Goal: Information Seeking & Learning: Learn about a topic

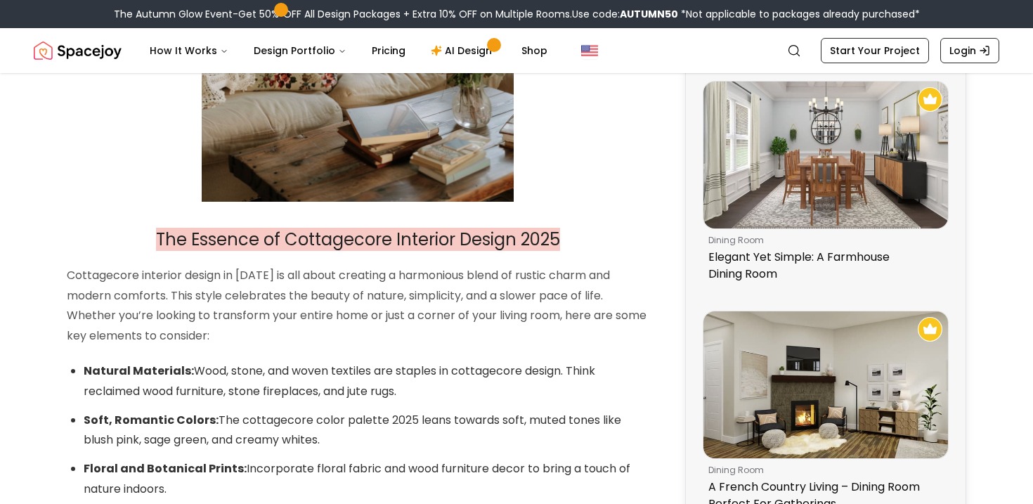
scroll to position [766, 0]
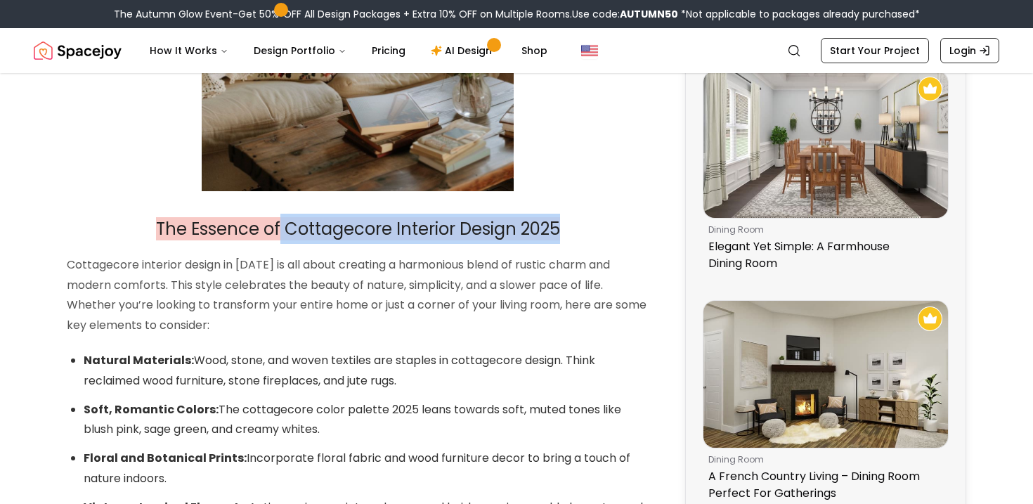
drag, startPoint x: 564, startPoint y: 233, endPoint x: 278, endPoint y: 236, distance: 286.8
click at [278, 240] on h2 "The Essence of Cottagecore Interior Design 2025" at bounding box center [358, 229] width 582 height 30
click at [278, 236] on span "The Essence of Cottagecore Interior Design 2025" at bounding box center [358, 228] width 404 height 23
drag, startPoint x: 164, startPoint y: 216, endPoint x: 582, endPoint y: 256, distance: 420.2
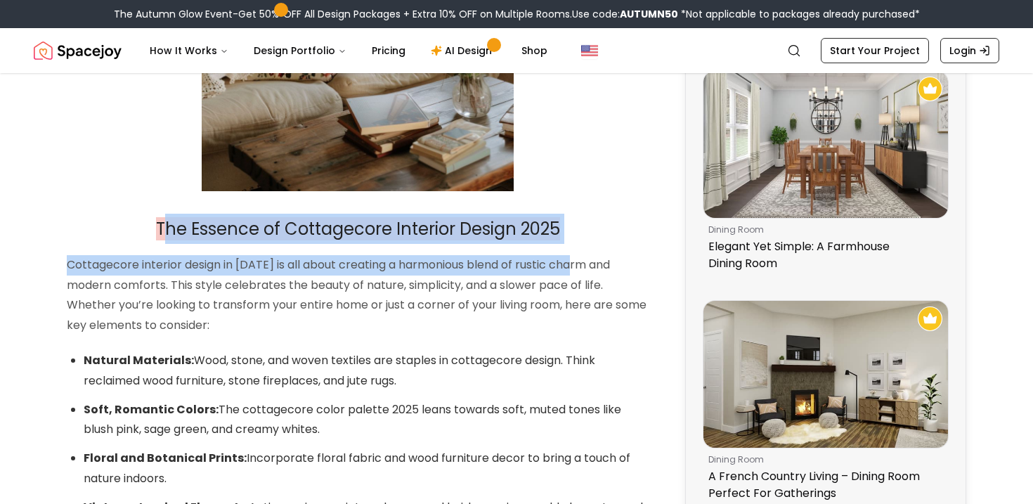
click at [588, 221] on h2 "The Essence of Cottagecore Interior Design 2025" at bounding box center [358, 229] width 582 height 30
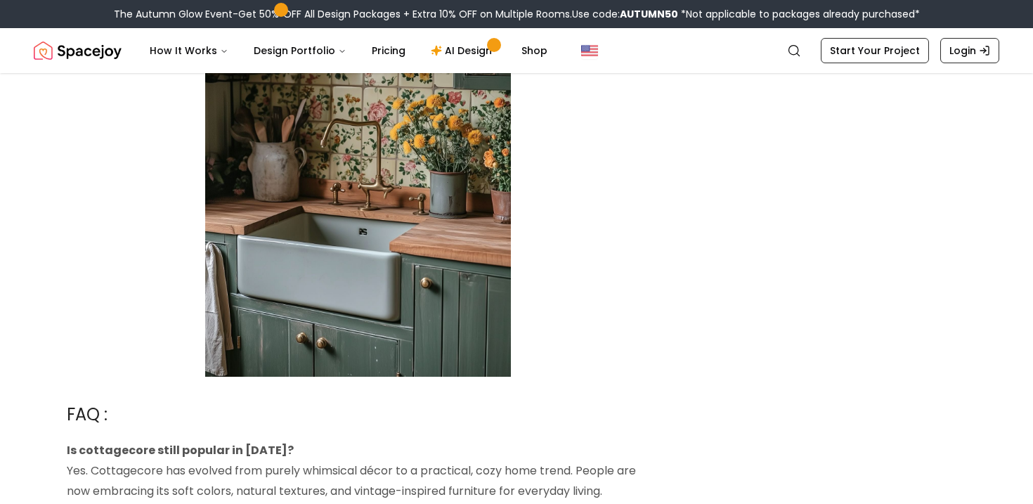
scroll to position [2869, 0]
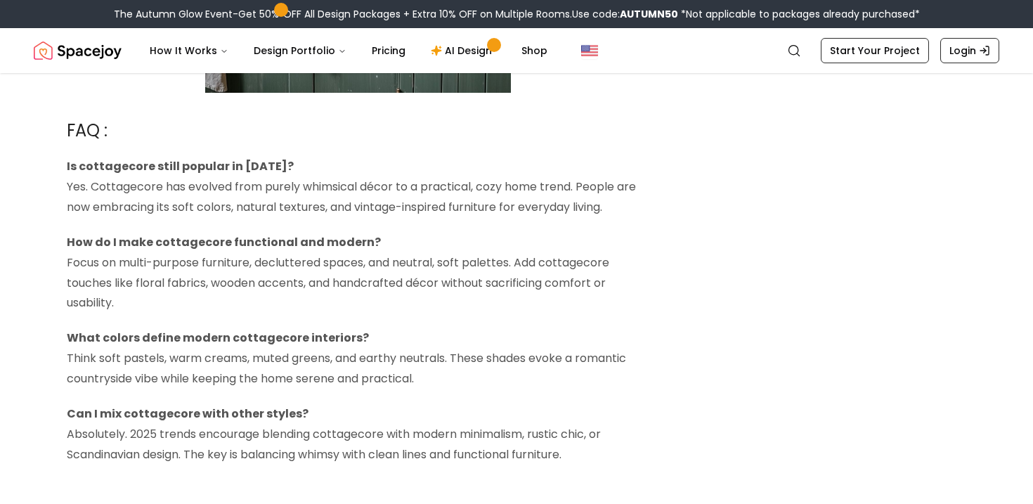
click at [91, 161] on strong "Is cottagecore still popular in [DATE]?" at bounding box center [180, 166] width 227 height 16
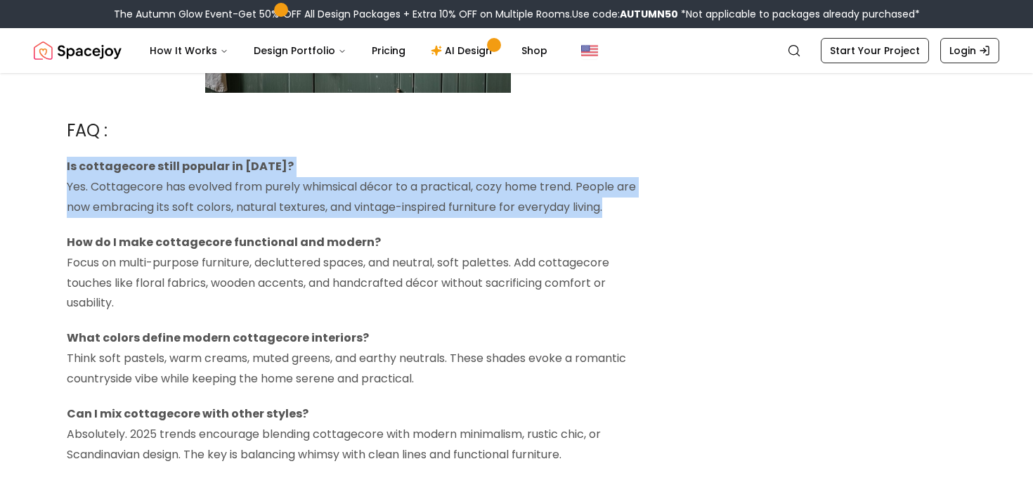
drag, startPoint x: 54, startPoint y: 170, endPoint x: 673, endPoint y: 228, distance: 622.0
copy div "Is cottagecore still popular in [DATE]? Yes. Cottagecore has evolved from purel…"
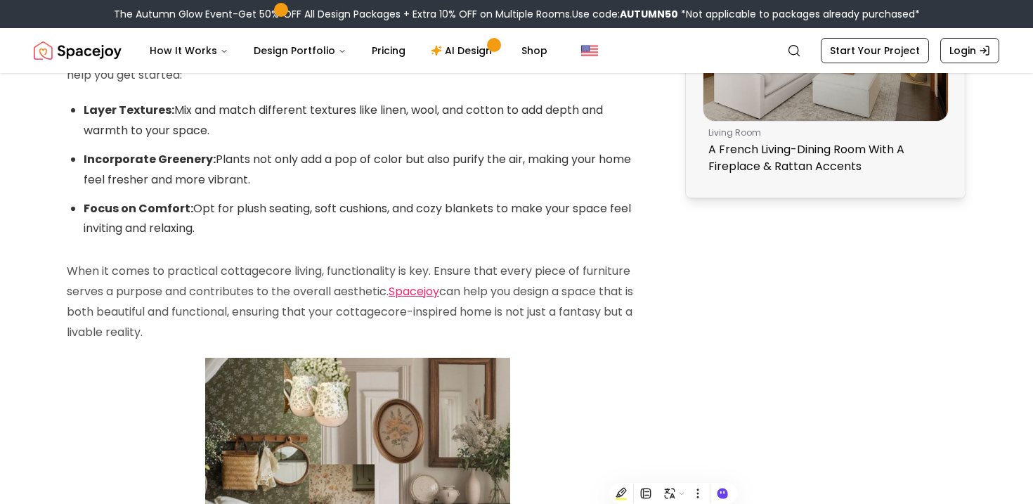
scroll to position [910, 0]
